Goal: Transaction & Acquisition: Download file/media

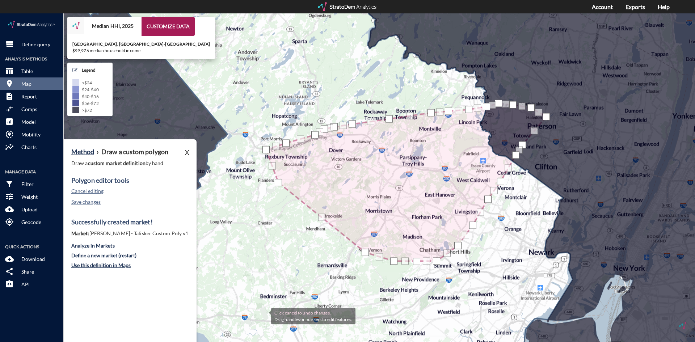
scroll to position [1, 0]
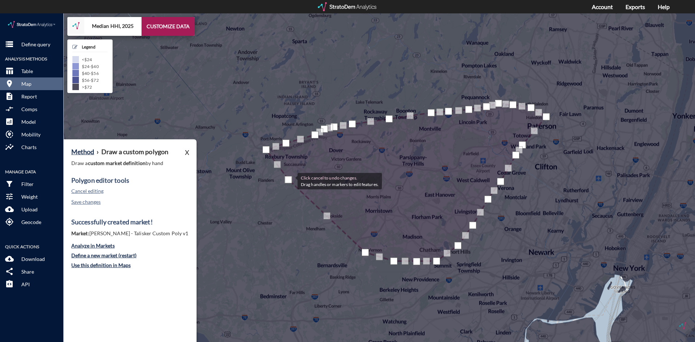
drag, startPoint x: 279, startPoint y: 171, endPoint x: 290, endPoint y: 167, distance: 12.0
click div
click button "Save changes"
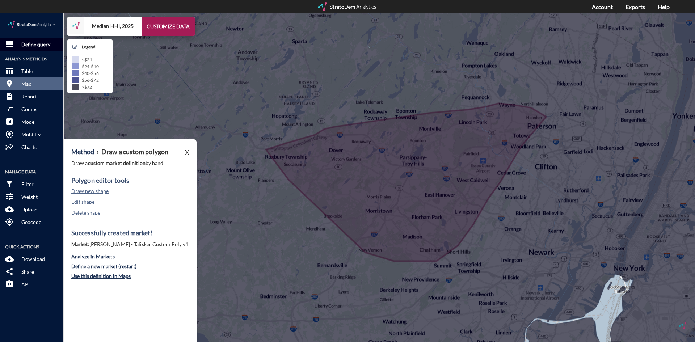
click p "Define query"
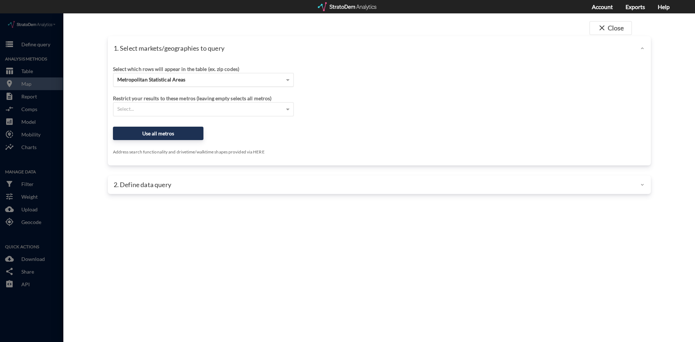
click div "Metropolitan Statistical Areas"
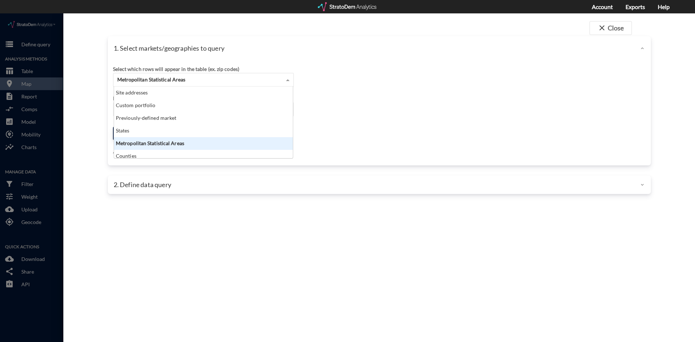
scroll to position [66, 175]
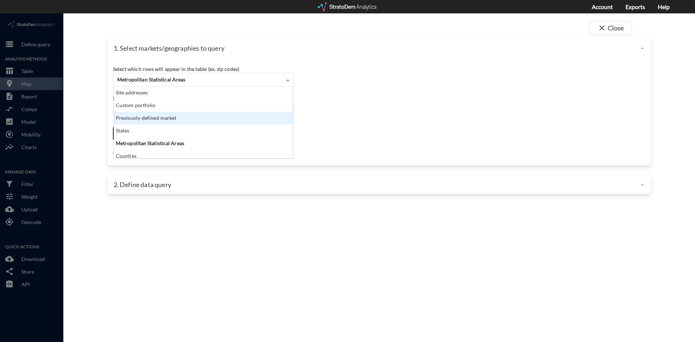
click div "Previously-defined market"
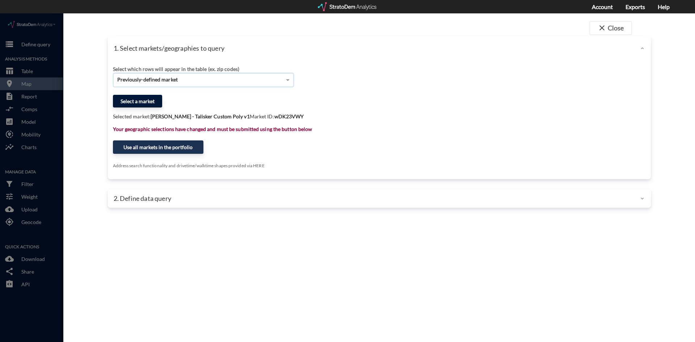
click button "Select a market"
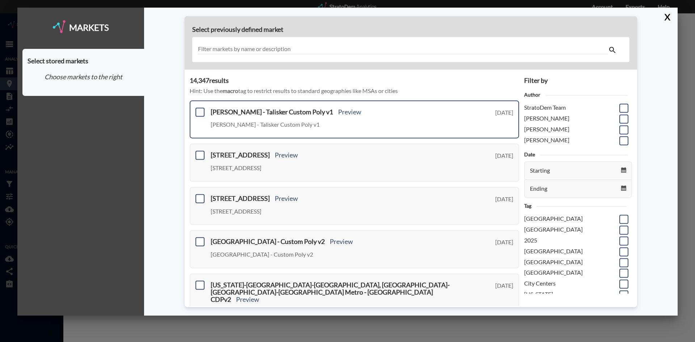
click at [201, 113] on span at bounding box center [200, 112] width 9 height 9
click at [199, 109] on input "checkbox" at bounding box center [199, 109] width 0 height 0
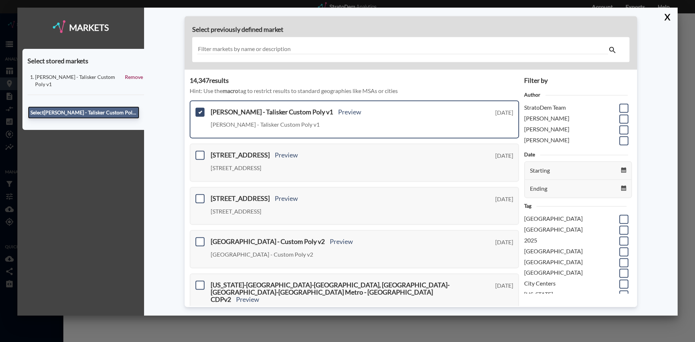
click at [109, 108] on button "Select [PERSON_NAME] - Talisker Custom Poly v1" at bounding box center [84, 112] width 112 height 12
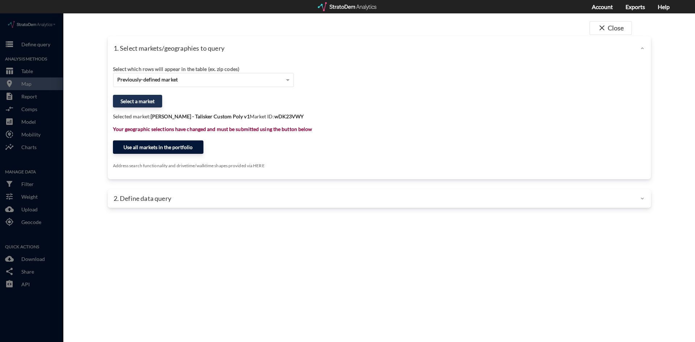
click button "Use all markets in the portfolio"
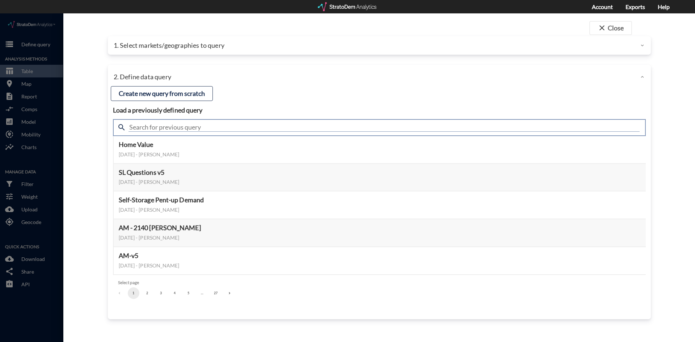
click input "text"
type input "housing demand"
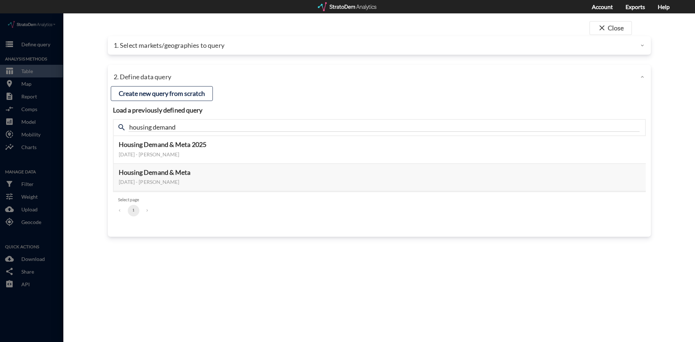
click div "close Close 1. Select markets/geographies to query Select which rows will appea…"
click button "Select this query"
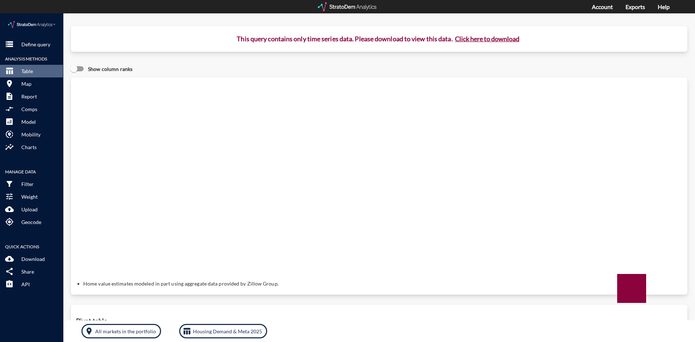
click button "Click here to download"
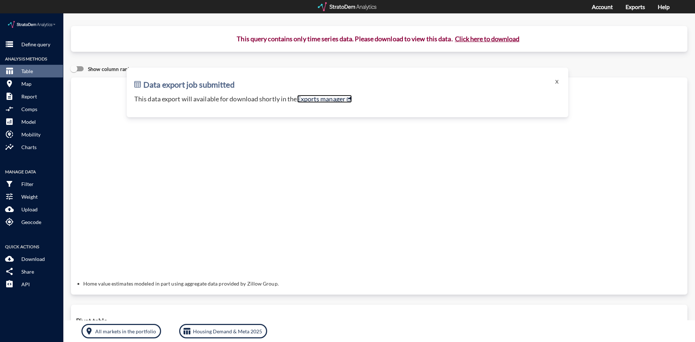
click link "Exports manager"
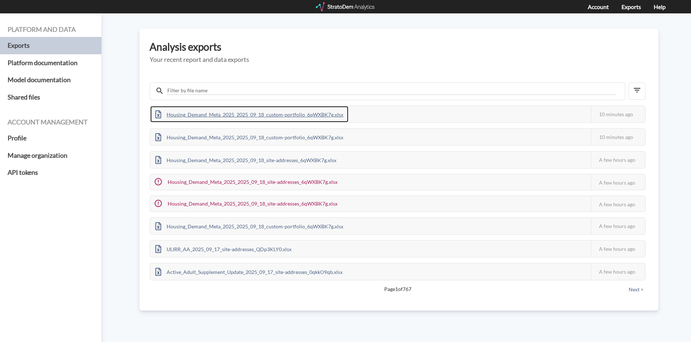
click at [218, 109] on div "Housing_Demand_Meta_2025_2025_09_18_custom-portfolio_6qWXBK7g.xlsx" at bounding box center [249, 114] width 198 height 16
